Goal: Find specific page/section: Find specific page/section

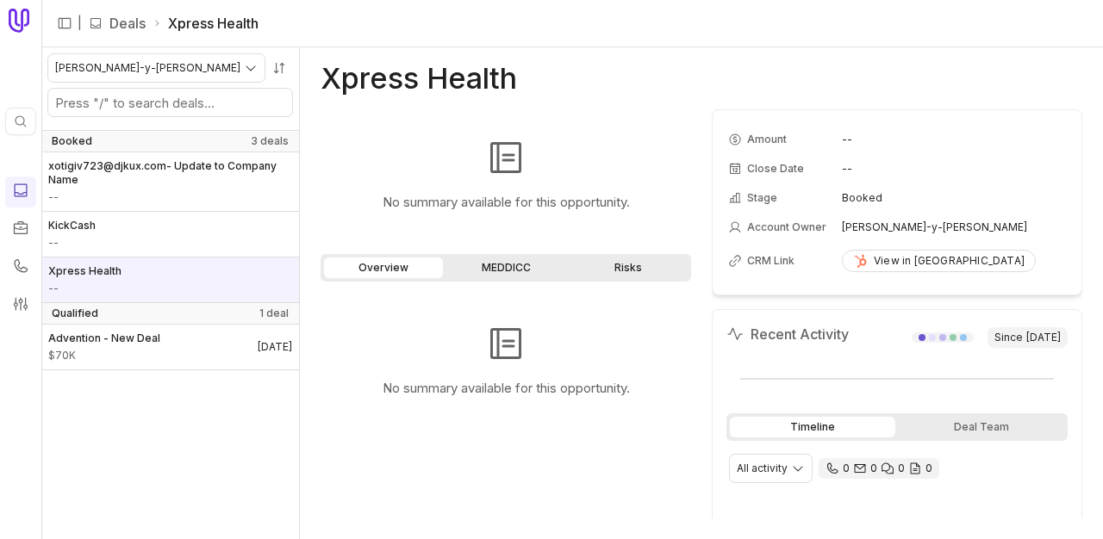
click at [117, 25] on link "Deals" at bounding box center [127, 23] width 36 height 21
